Goal: Navigation & Orientation: Find specific page/section

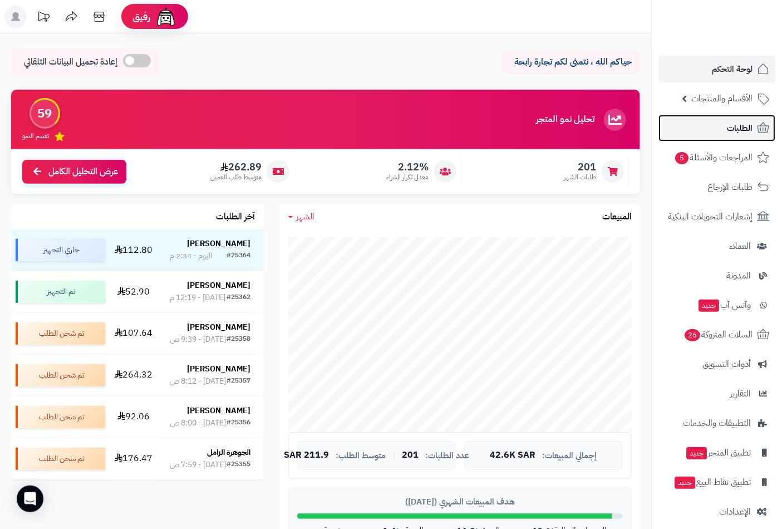
click at [731, 125] on span "الطلبات" at bounding box center [740, 128] width 26 height 16
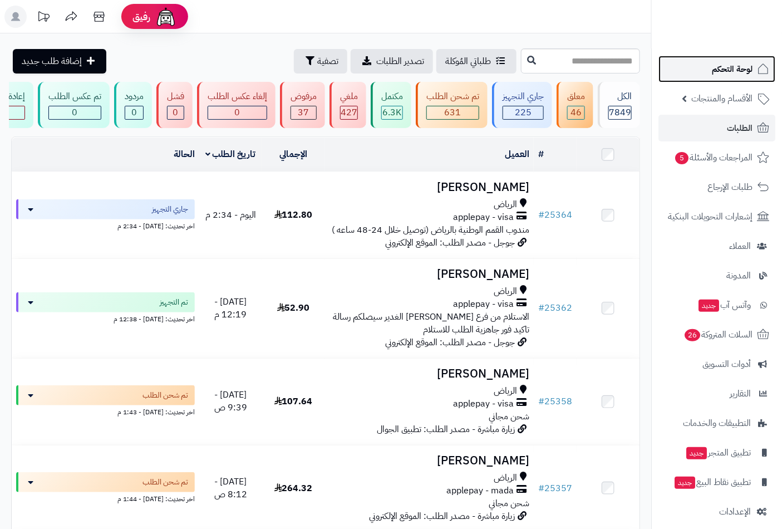
click at [714, 68] on span "لوحة التحكم" at bounding box center [732, 69] width 41 height 16
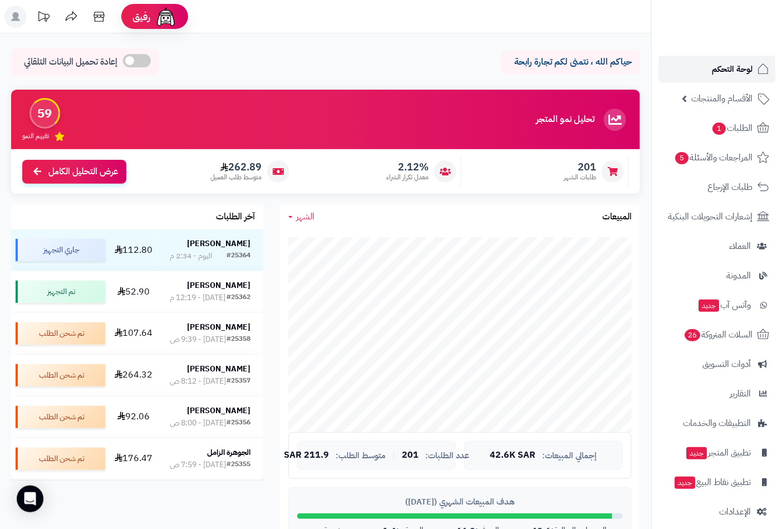
click at [749, 69] on span "لوحة التحكم" at bounding box center [732, 69] width 41 height 16
